Goal: Task Accomplishment & Management: Manage account settings

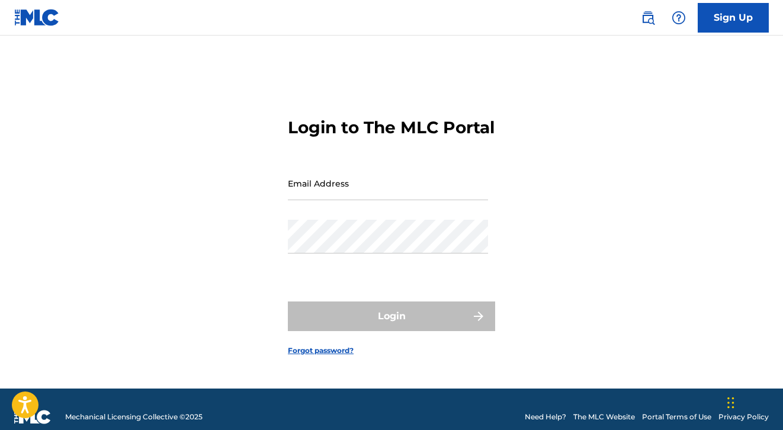
click at [373, 173] on form "Login to The MLC Portal Email Address Password Login Forgot password?" at bounding box center [391, 226] width 207 height 323
click at [371, 184] on input "Email Address" at bounding box center [388, 183] width 200 height 34
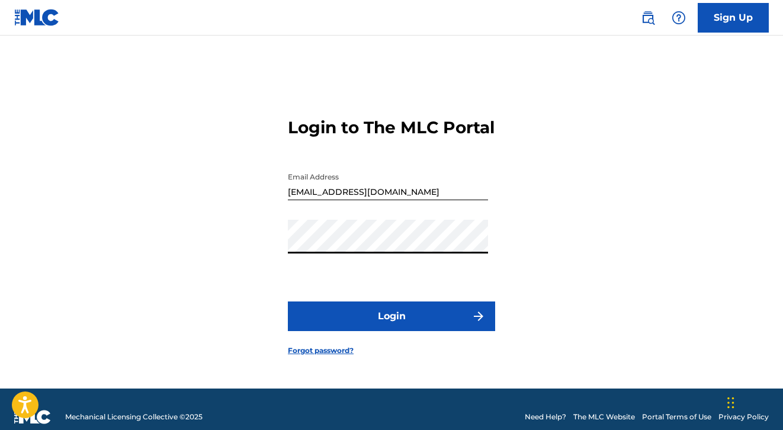
click at [342, 197] on input "[EMAIL_ADDRESS][DOMAIN_NAME]" at bounding box center [388, 183] width 200 height 34
click at [354, 200] on input "[EMAIL_ADDRESS][DOMAIN_NAME]" at bounding box center [388, 183] width 200 height 34
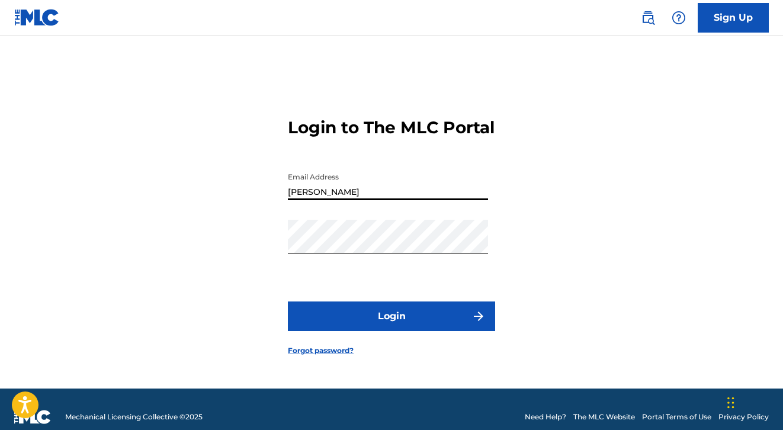
type input "[PERSON_NAME][EMAIL_ADDRESS][PERSON_NAME][DOMAIN_NAME]"
click at [403, 317] on button "Login" at bounding box center [391, 316] width 207 height 30
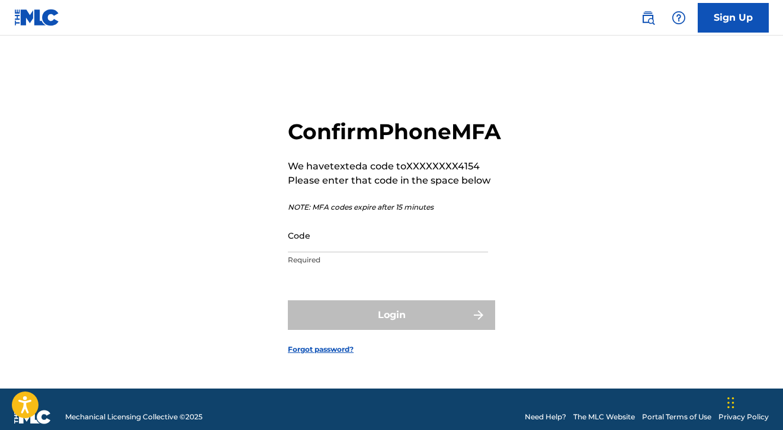
click at [523, 240] on div "Confirm Phone MFA We have texted a code to XXXXXXXX4154 Please enter that code …" at bounding box center [391, 226] width 783 height 323
click at [335, 251] on input "Code" at bounding box center [388, 236] width 200 height 34
paste input "893473"
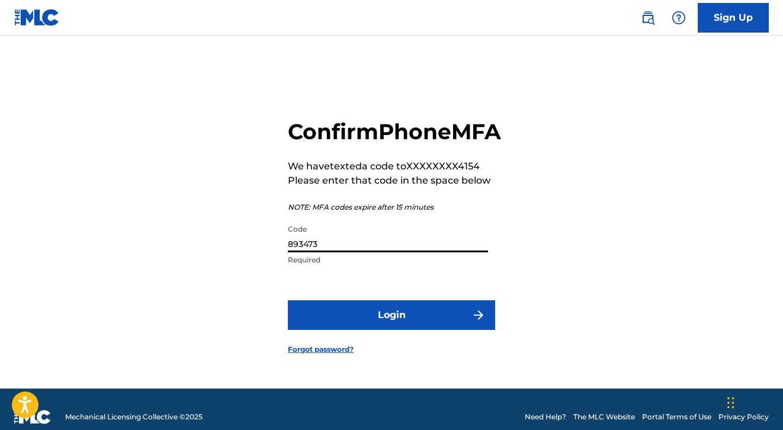
type input "893473"
click at [288, 300] on button "Login" at bounding box center [391, 315] width 207 height 30
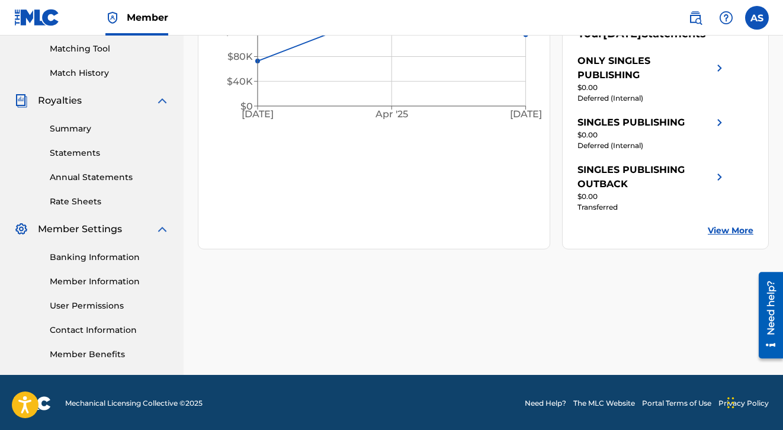
scroll to position [304, 0]
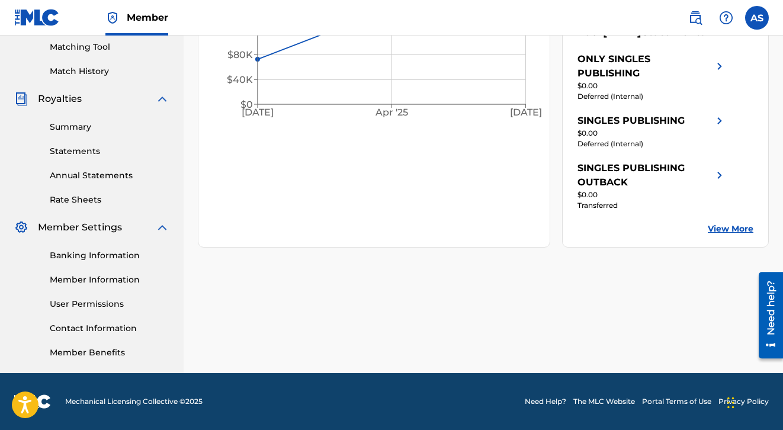
click at [95, 247] on div "Banking Information Member Information User Permissions Contact Information Mem…" at bounding box center [91, 297] width 155 height 124
click at [95, 252] on link "Banking Information" at bounding box center [110, 255] width 120 height 12
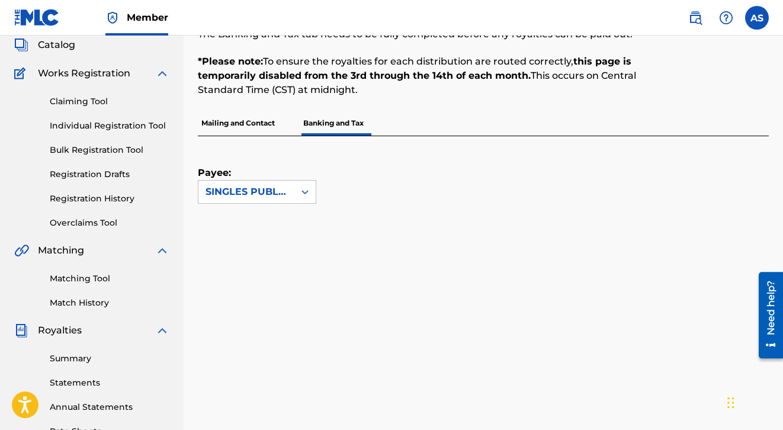
scroll to position [33, 0]
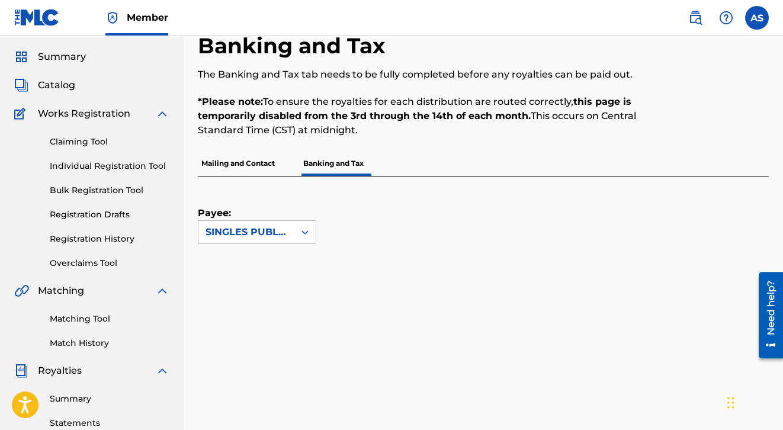
click at [236, 166] on p "Mailing and Contact" at bounding box center [238, 163] width 81 height 25
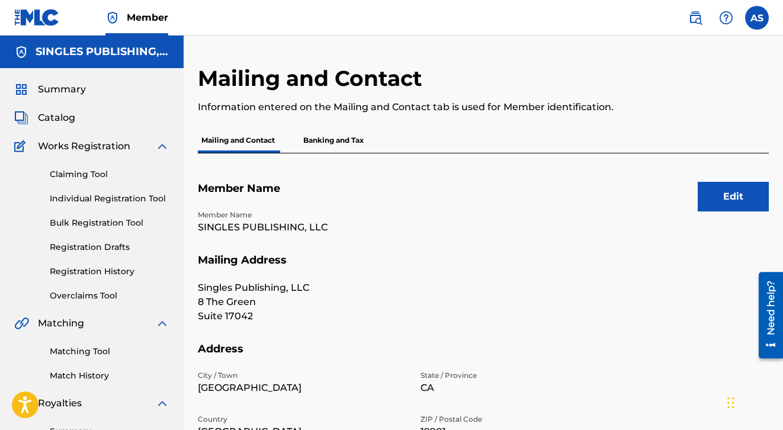
click at [54, 84] on span "Summary" at bounding box center [62, 89] width 48 height 14
